Goal: Task Accomplishment & Management: Manage account settings

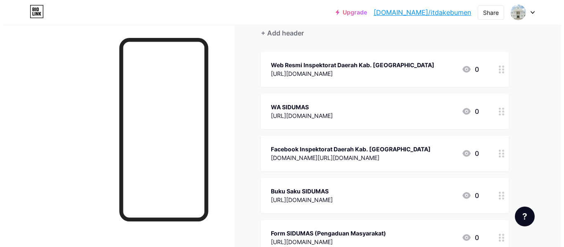
scroll to position [183, 0]
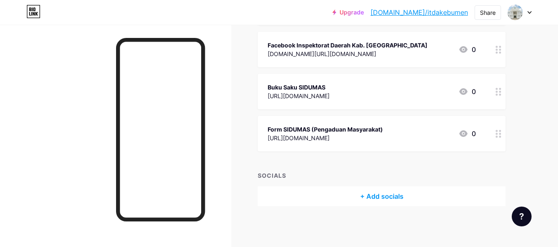
click at [379, 197] on div "+ Add socials" at bounding box center [382, 197] width 248 height 20
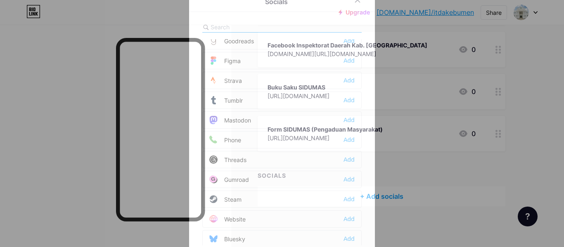
scroll to position [745, 0]
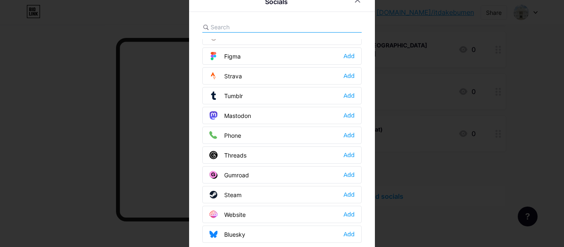
click at [288, 29] on input "text" at bounding box center [256, 27] width 91 height 9
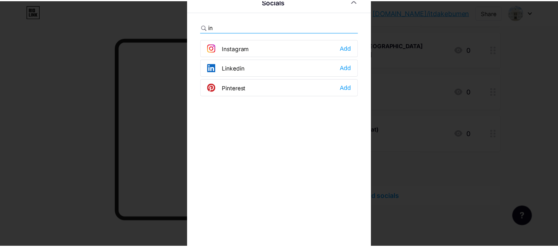
scroll to position [0, 0]
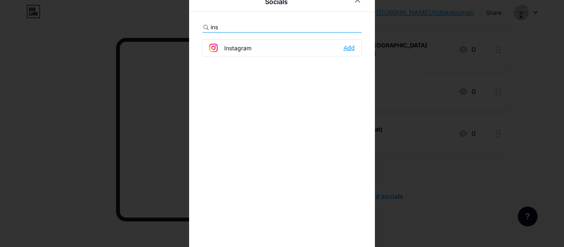
type input "ins"
click at [344, 49] on div "Add" at bounding box center [349, 48] width 11 height 8
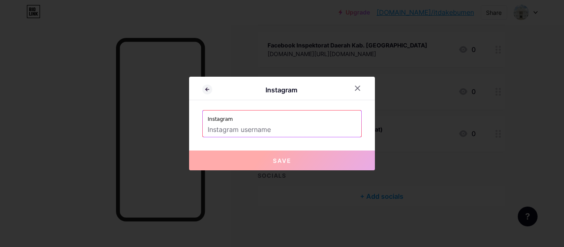
click at [292, 133] on input "text" at bounding box center [282, 130] width 149 height 14
paste input "itda_kebumen"
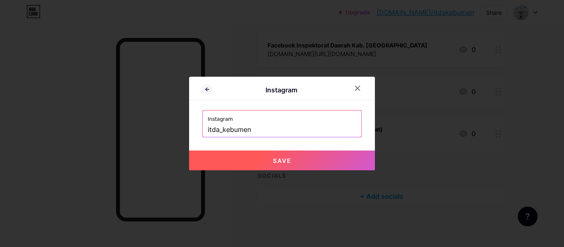
click at [304, 154] on button "Save" at bounding box center [282, 161] width 186 height 20
type input "[URL][DOMAIN_NAME]"
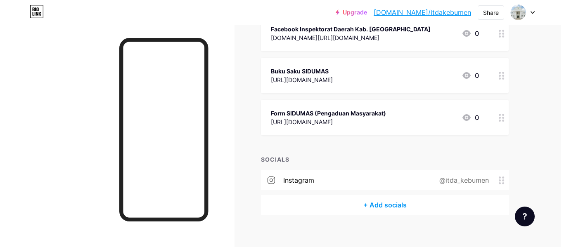
scroll to position [207, 0]
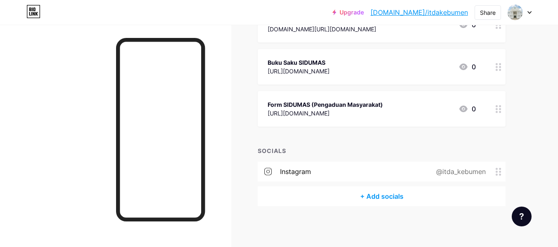
click at [389, 198] on div "+ Add socials" at bounding box center [382, 197] width 248 height 20
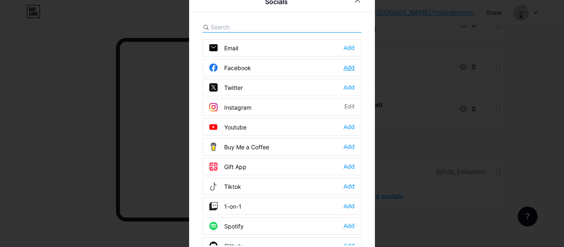
click at [345, 66] on div "Add" at bounding box center [349, 68] width 11 height 8
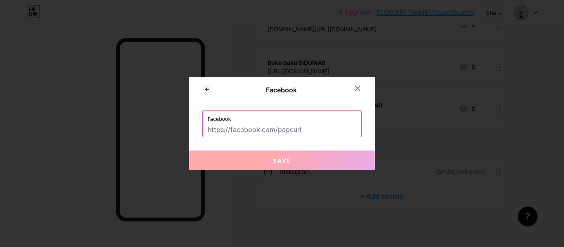
click at [298, 131] on input "text" at bounding box center [282, 130] width 149 height 14
click at [254, 128] on input "text" at bounding box center [282, 130] width 149 height 14
paste input "[URL][DOMAIN_NAME][DOMAIN_NAME]"
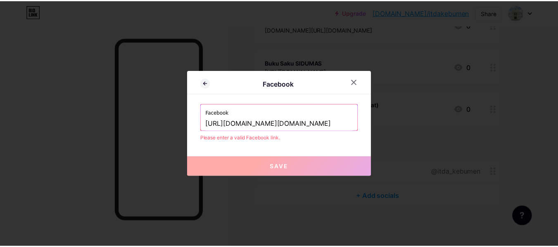
scroll to position [0, 0]
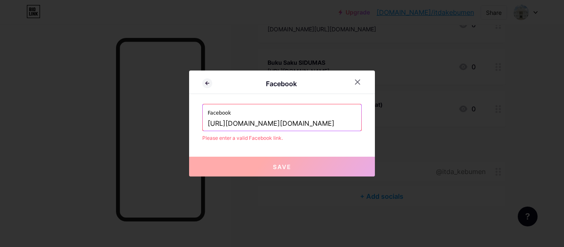
click at [243, 126] on input "[URL][DOMAIN_NAME][DOMAIN_NAME]" at bounding box center [282, 124] width 149 height 14
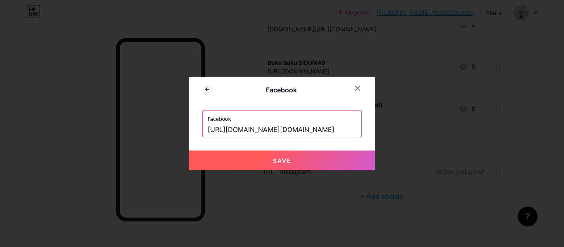
type input "[URL][DOMAIN_NAME][DOMAIN_NAME]"
click at [281, 157] on span "Save" at bounding box center [282, 160] width 19 height 7
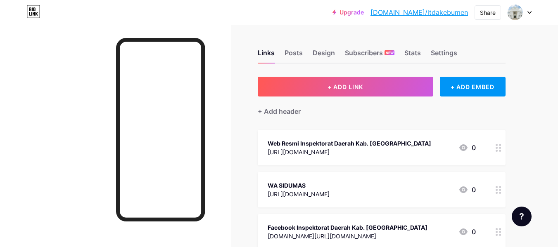
click at [447, 16] on link "[DOMAIN_NAME]/itdakebumen" at bounding box center [419, 12] width 97 height 10
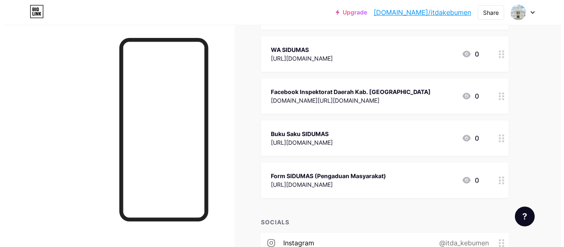
scroll to position [138, 0]
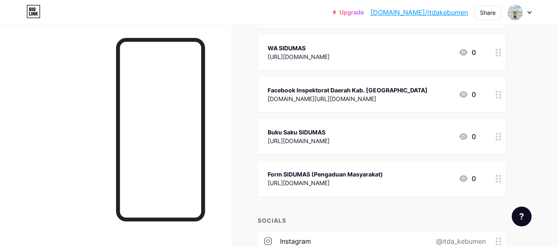
click at [498, 180] on icon at bounding box center [499, 179] width 6 height 8
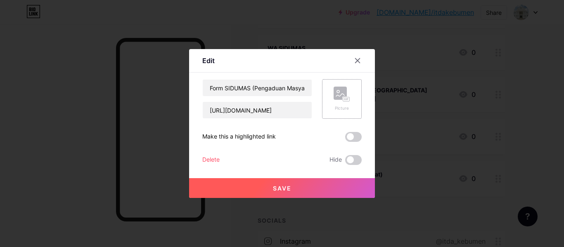
click at [343, 101] on rect at bounding box center [346, 99] width 7 height 4
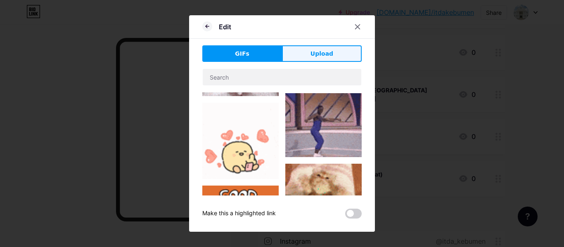
click at [316, 54] on span "Upload" at bounding box center [322, 54] width 23 height 9
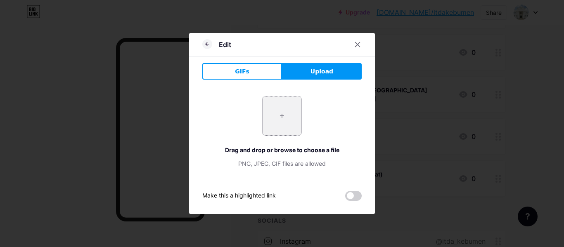
click at [283, 115] on input "file" at bounding box center [282, 116] width 39 height 39
type input "C:\fakepath\halaman depan.jpg"
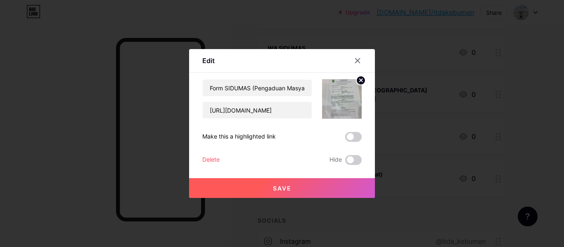
click at [357, 80] on circle at bounding box center [361, 80] width 9 height 9
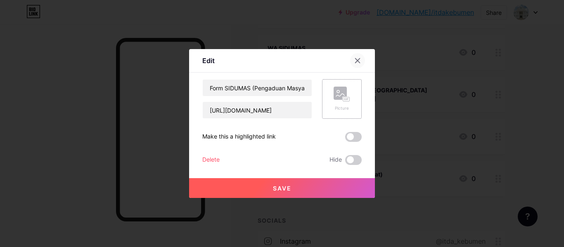
click at [360, 57] on div at bounding box center [357, 60] width 15 height 15
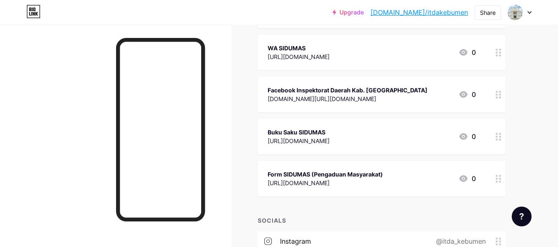
click at [330, 137] on div "[URL][DOMAIN_NAME]" at bounding box center [299, 141] width 62 height 9
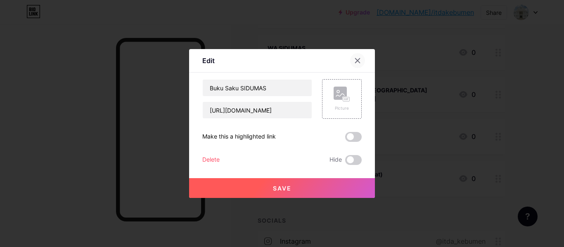
click at [355, 59] on icon at bounding box center [357, 60] width 7 height 7
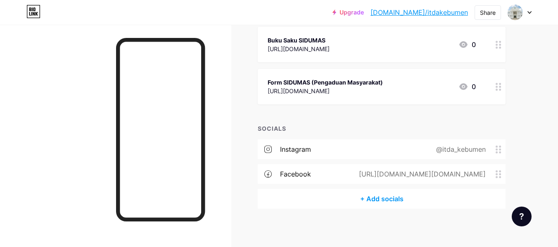
scroll to position [232, 0]
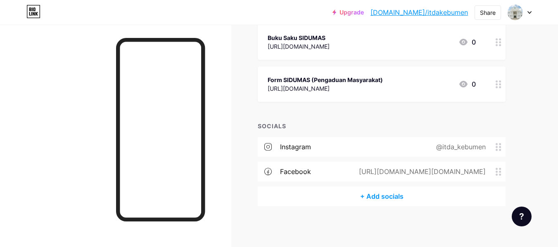
click at [498, 150] on circle at bounding box center [497, 150] width 2 height 2
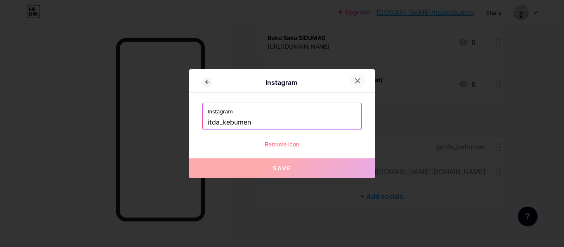
click at [354, 79] on icon at bounding box center [357, 81] width 7 height 7
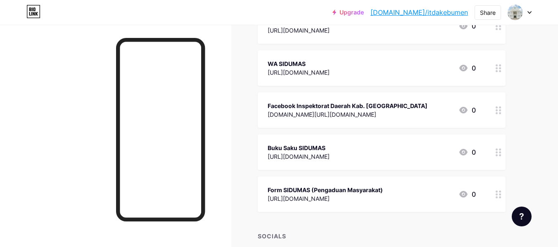
scroll to position [95, 0]
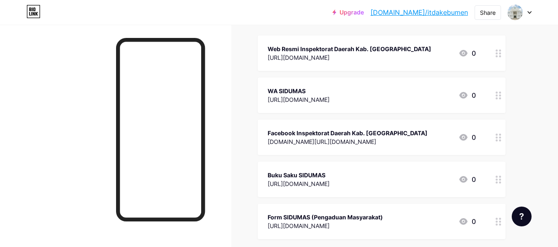
click at [501, 137] on circle at bounding box center [500, 138] width 2 height 2
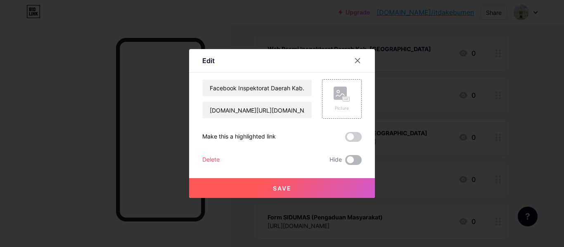
click at [350, 162] on span at bounding box center [353, 160] width 17 height 10
click at [345, 162] on input "checkbox" at bounding box center [345, 162] width 0 height 0
click at [340, 182] on button "Save" at bounding box center [282, 188] width 186 height 20
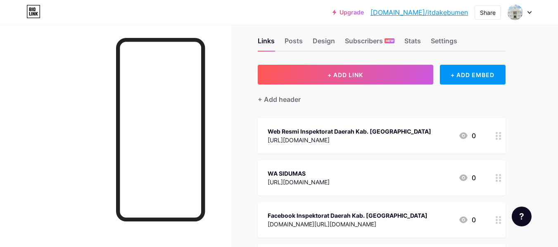
scroll to position [0, 0]
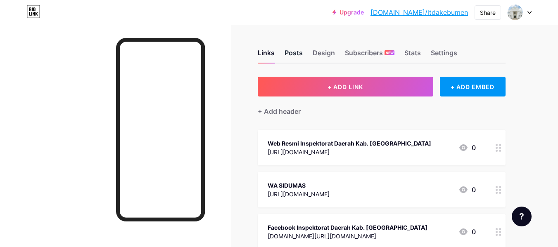
click at [299, 55] on div "Posts" at bounding box center [294, 55] width 18 height 15
click at [316, 55] on div "Design" at bounding box center [324, 55] width 22 height 15
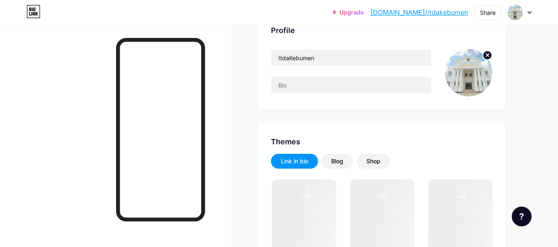
scroll to position [83, 0]
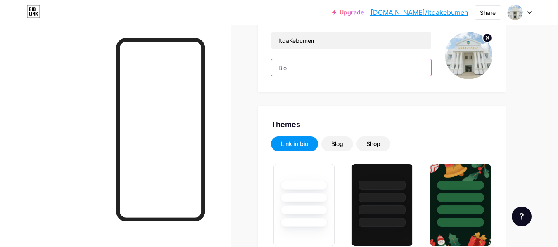
click at [351, 71] on input "text" at bounding box center [351, 67] width 160 height 17
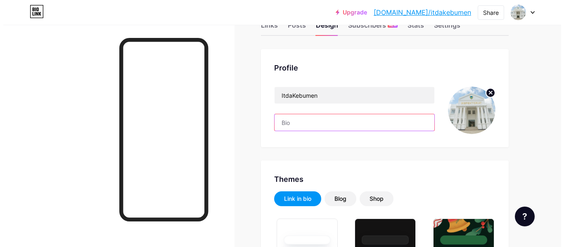
scroll to position [0, 0]
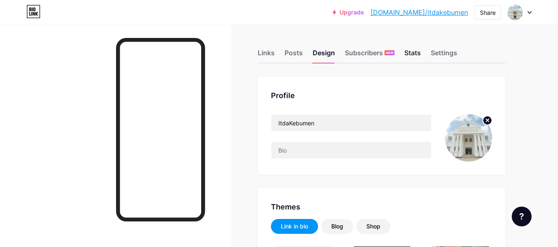
click at [412, 54] on div "Stats" at bounding box center [412, 55] width 17 height 15
click at [322, 54] on div "Design" at bounding box center [324, 55] width 22 height 15
click at [301, 53] on div "Posts" at bounding box center [294, 55] width 18 height 15
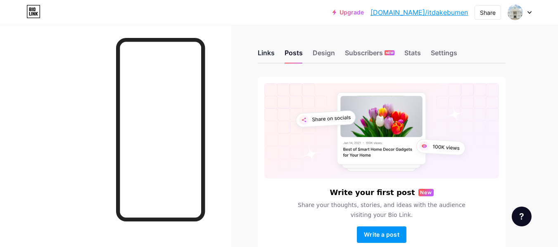
click at [274, 58] on div "Links" at bounding box center [266, 55] width 17 height 15
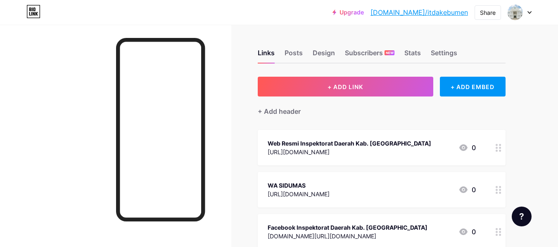
click at [454, 12] on link "[DOMAIN_NAME]/itdakebumen" at bounding box center [419, 12] width 97 height 10
drag, startPoint x: 440, startPoint y: 14, endPoint x: 470, endPoint y: 12, distance: 29.4
click at [470, 12] on div "Upgrade bio.link/itdake... bio.link/itdakebumen Share Switch accounts ItdaKebum…" at bounding box center [432, 12] width 199 height 15
copy link "[DOMAIN_NAME]/itdakebumen"
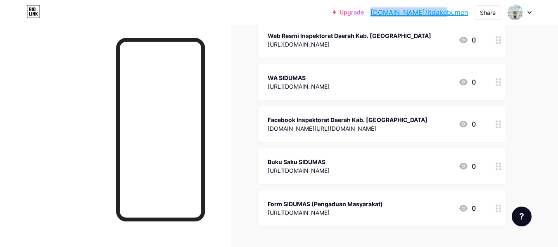
scroll to position [110, 0]
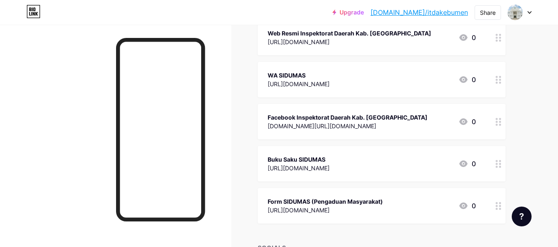
click at [330, 167] on div "[URL][DOMAIN_NAME]" at bounding box center [299, 168] width 62 height 9
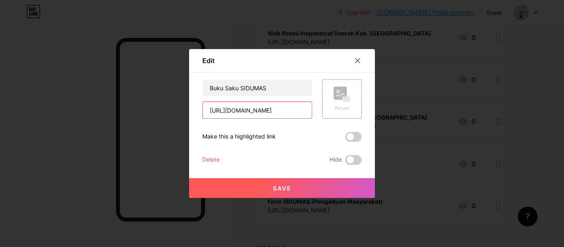
click at [279, 115] on input "[URL][DOMAIN_NAME]" at bounding box center [257, 110] width 109 height 17
click at [354, 58] on icon at bounding box center [357, 60] width 7 height 7
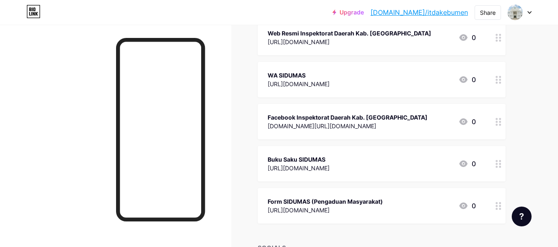
scroll to position [0, 0]
